Goal: Information Seeking & Learning: Learn about a topic

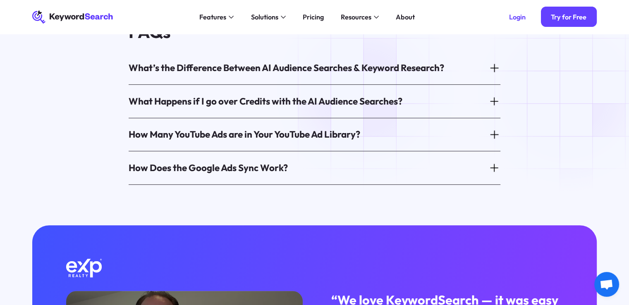
scroll to position [455, 0]
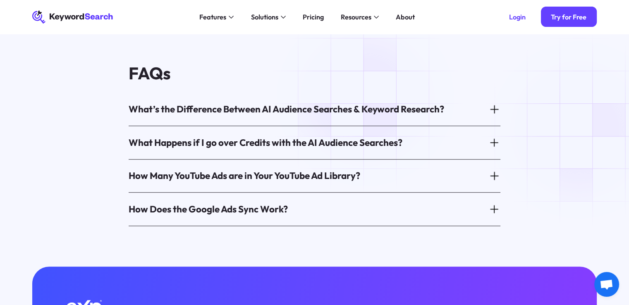
click at [369, 103] on div "What’s the Difference Between AI Audience Searches & Keyword Research?" at bounding box center [287, 109] width 316 height 13
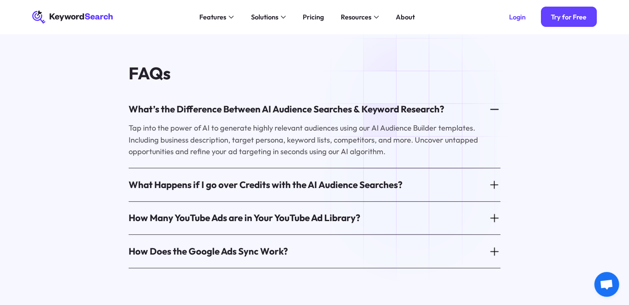
click at [418, 105] on div "What’s the Difference Between AI Audience Searches & Keyword Research?" at bounding box center [287, 109] width 316 height 13
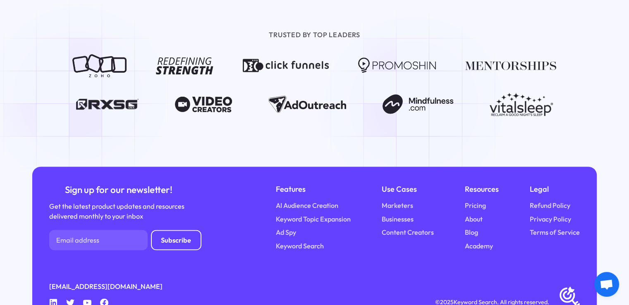
scroll to position [1033, 0]
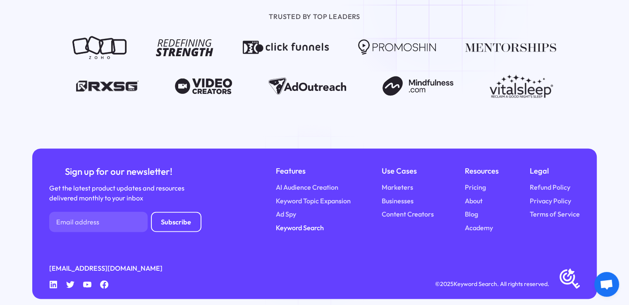
click at [314, 223] on link "Keyword Search" at bounding box center [300, 228] width 48 height 10
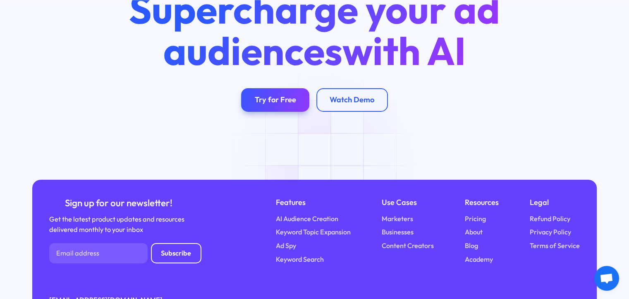
scroll to position [2782, 0]
